Goal: Task Accomplishment & Management: Manage account settings

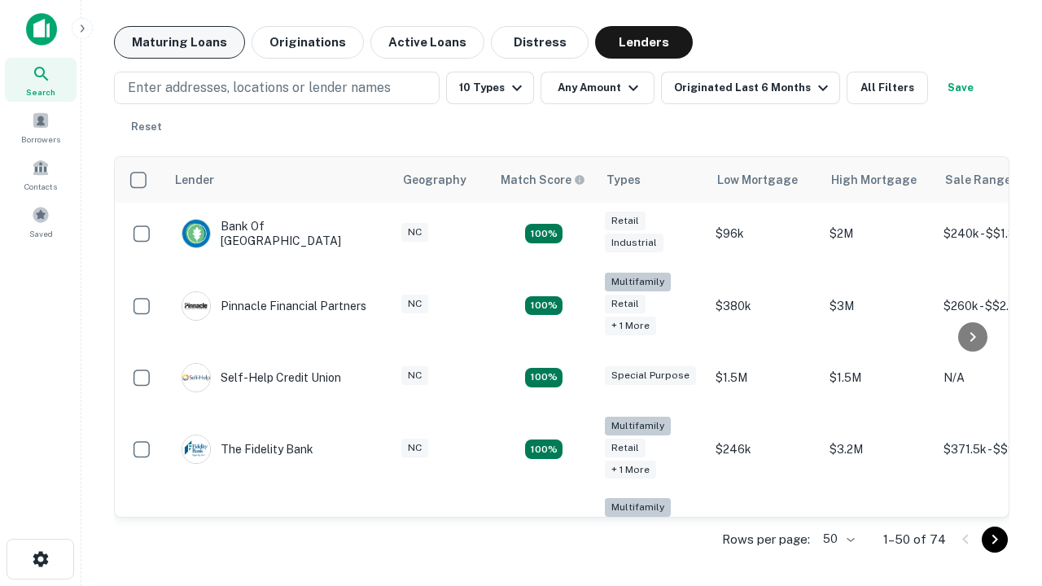
click at [179, 42] on button "Maturing Loans" at bounding box center [179, 42] width 131 height 33
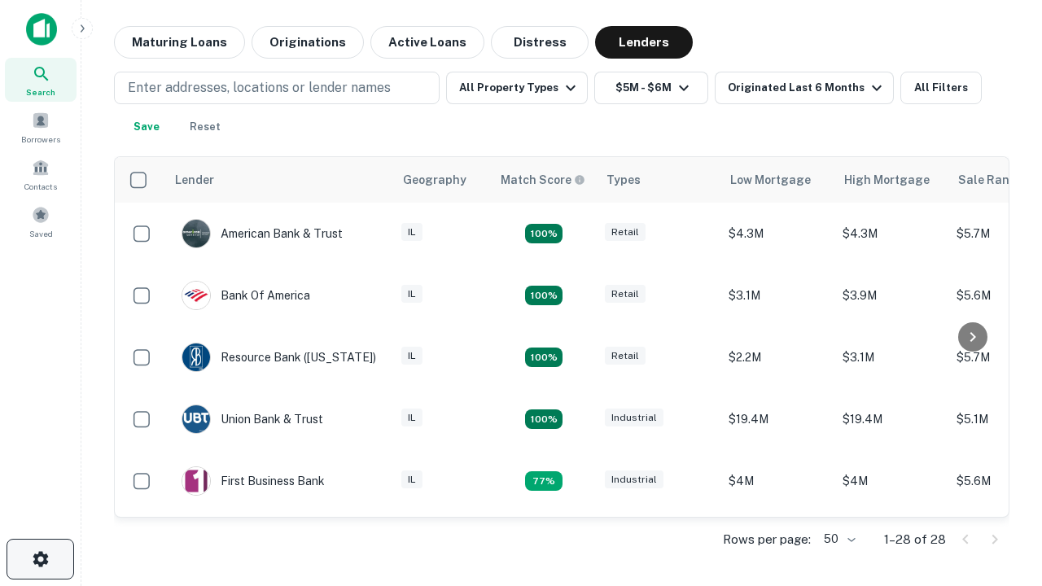
click at [40, 559] on icon "button" at bounding box center [41, 559] width 20 height 20
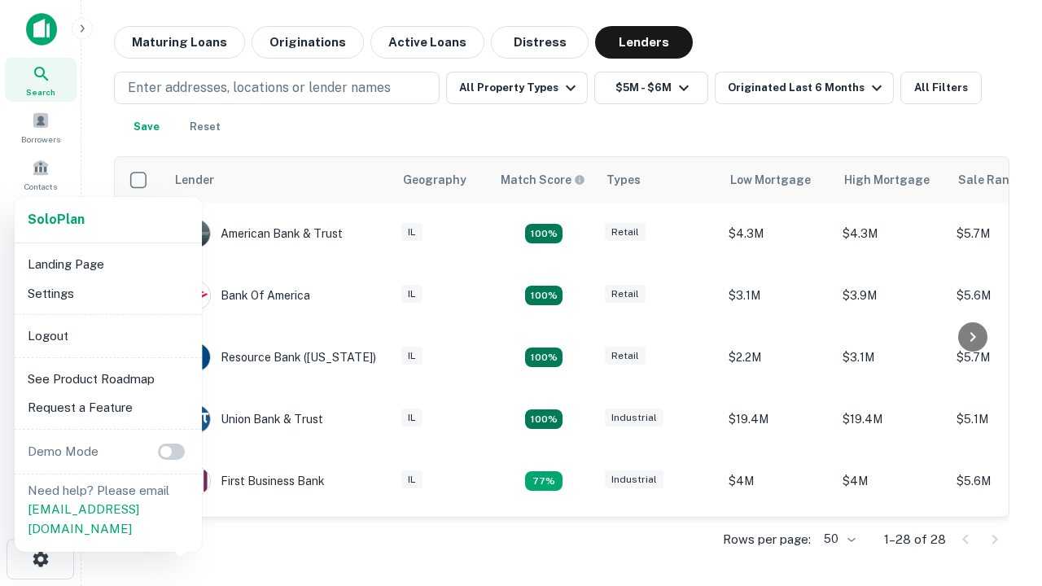
click at [107, 335] on li "Logout" at bounding box center [108, 336] width 174 height 29
